Goal: Information Seeking & Learning: Learn about a topic

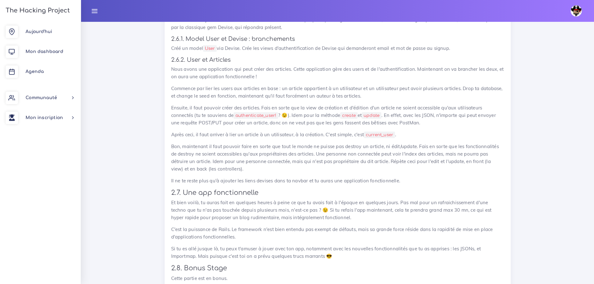
scroll to position [685, 0]
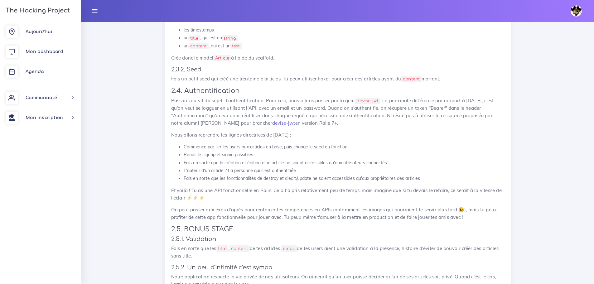
scroll to position [530, 0]
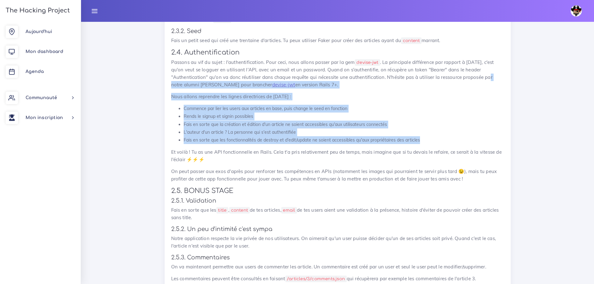
drag, startPoint x: 423, startPoint y: 141, endPoint x: 154, endPoint y: 85, distance: 275.1
copy div "notre alumni [PERSON_NAME] pour brancher devise-jwt en version Rails 7+. Nous a…"
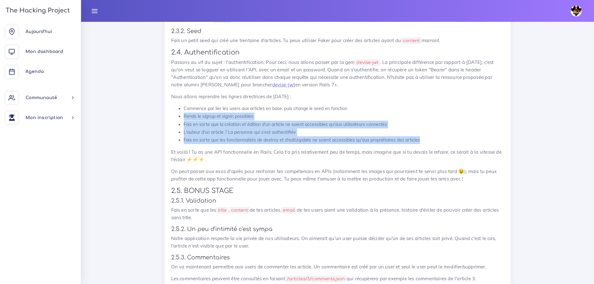
drag, startPoint x: 425, startPoint y: 140, endPoint x: 182, endPoint y: 117, distance: 244.4
click at [182, 117] on ul "Commence par lier les users aux articles en base, puis change le seed en foncti…" at bounding box center [337, 124] width 333 height 39
copy ul "Rends le signup et signin possibles Fais en sorte que la création et édition d'…"
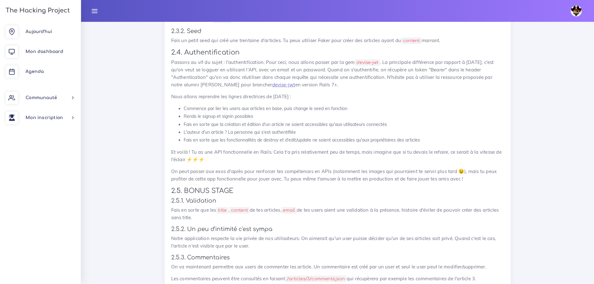
click at [271, 106] on li "Commence par lier les users aux articles en base, puis change le seed en foncti…" at bounding box center [344, 109] width 321 height 8
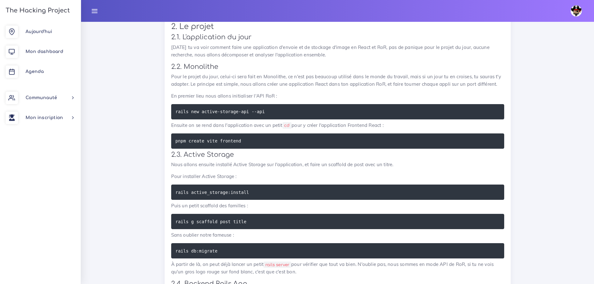
scroll to position [790, 0]
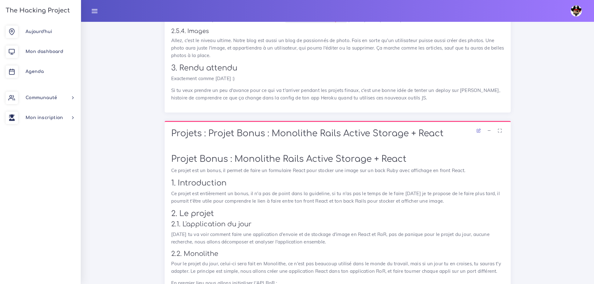
click at [489, 129] on icon at bounding box center [489, 131] width 4 height 4
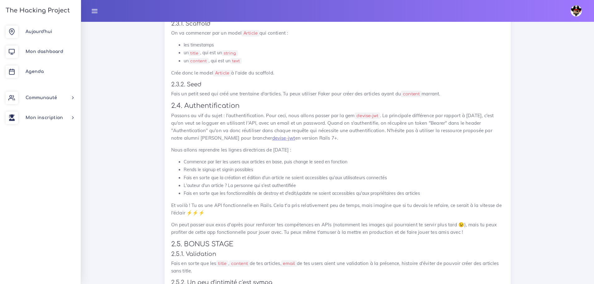
scroll to position [478, 0]
